Goal: Find contact information: Obtain details needed to contact an individual or organization

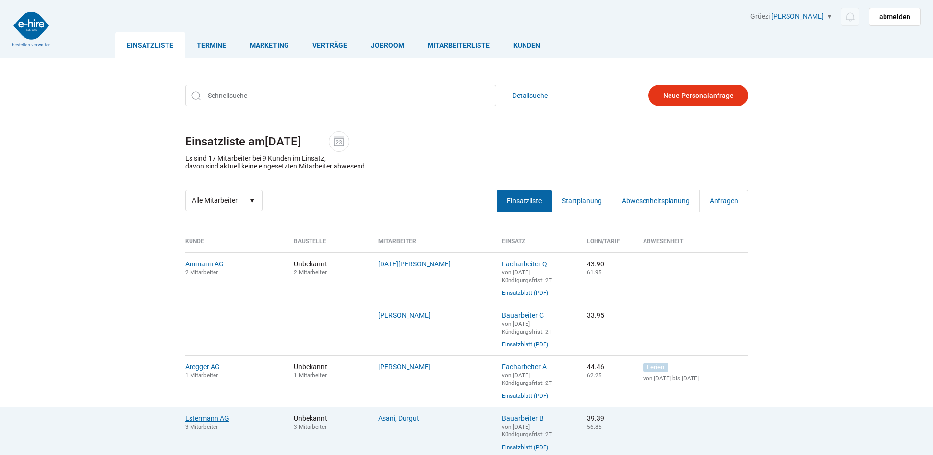
scroll to position [147, 0]
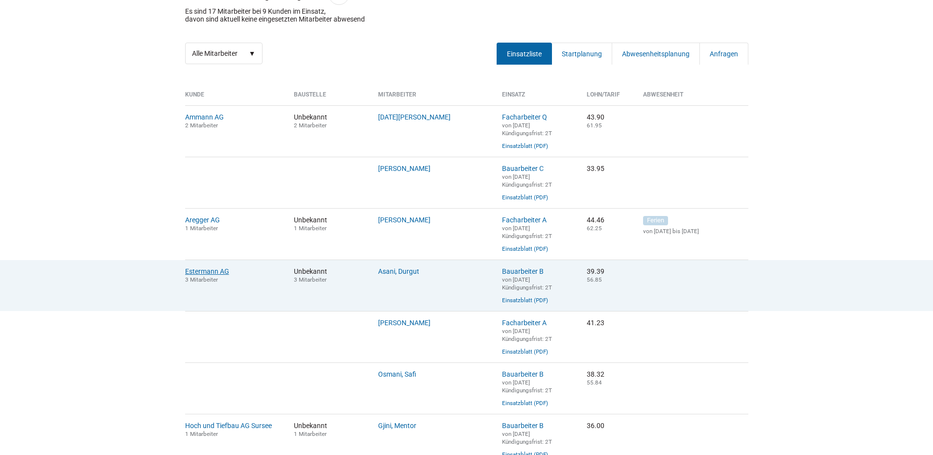
click at [201, 275] on link "Estermann AG" at bounding box center [207, 271] width 44 height 8
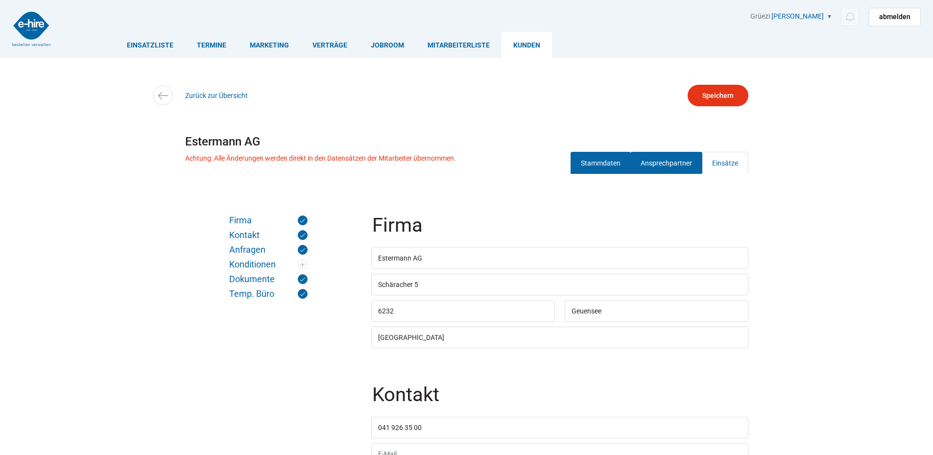
click at [671, 160] on link "Ansprechpartner" at bounding box center [666, 163] width 72 height 22
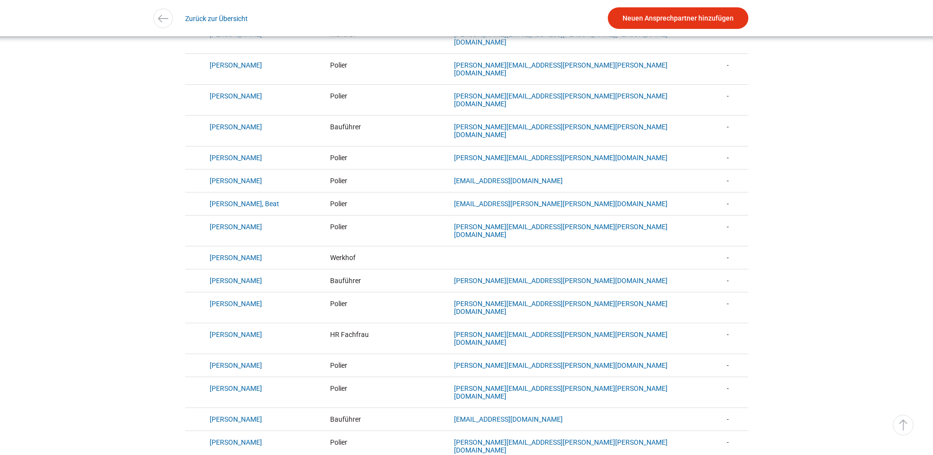
scroll to position [343, 0]
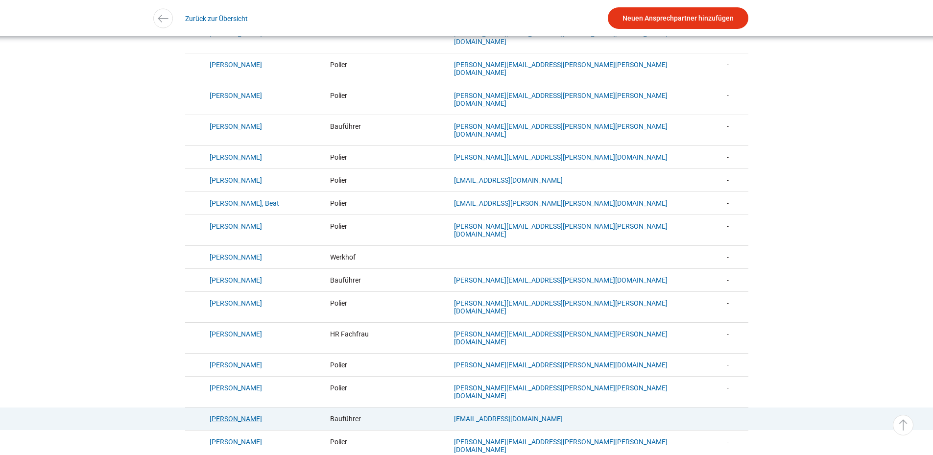
click at [222, 415] on link "[PERSON_NAME]" at bounding box center [236, 419] width 52 height 8
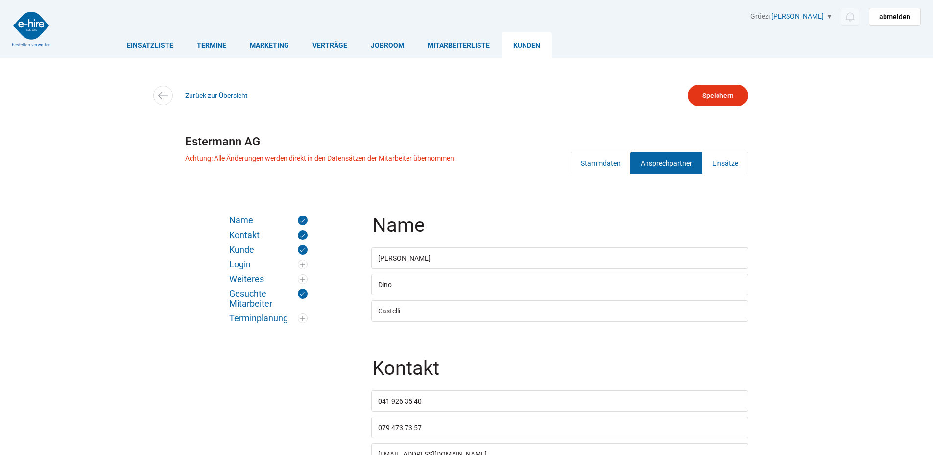
click at [678, 166] on link "Ansprechpartner" at bounding box center [666, 163] width 72 height 22
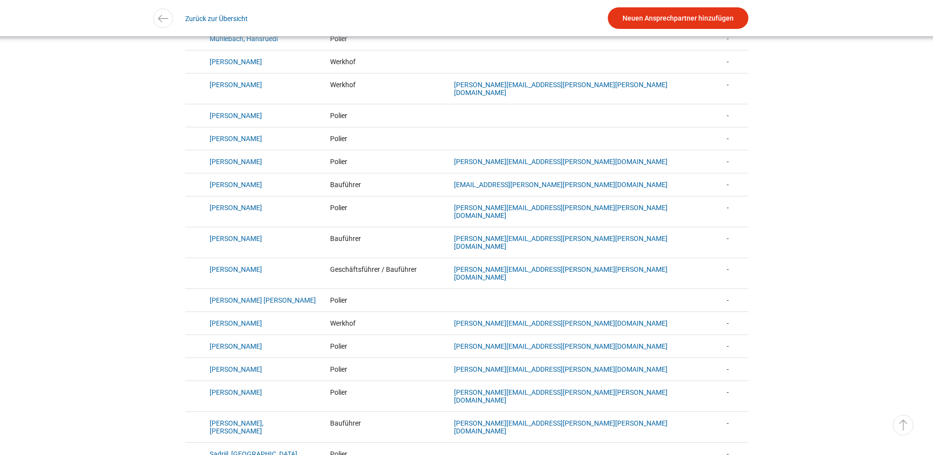
scroll to position [1812, 0]
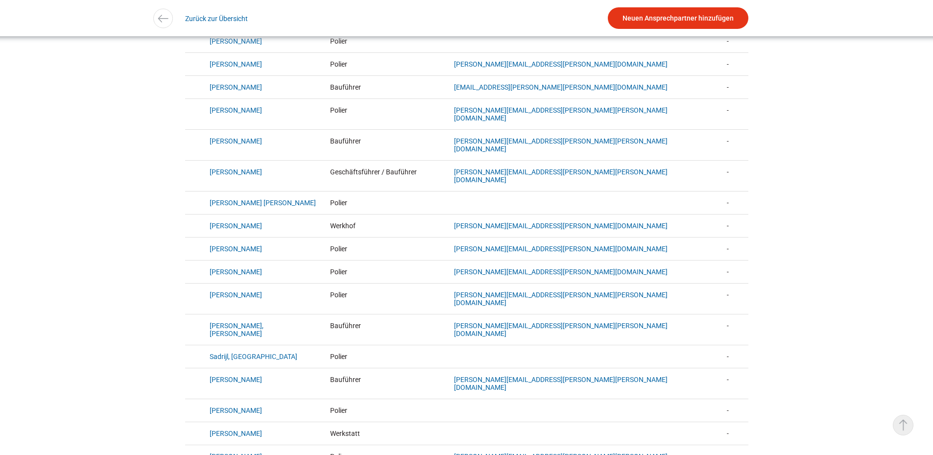
click at [898, 423] on link "▵ Nach oben" at bounding box center [903, 425] width 21 height 21
